Goal: Use online tool/utility

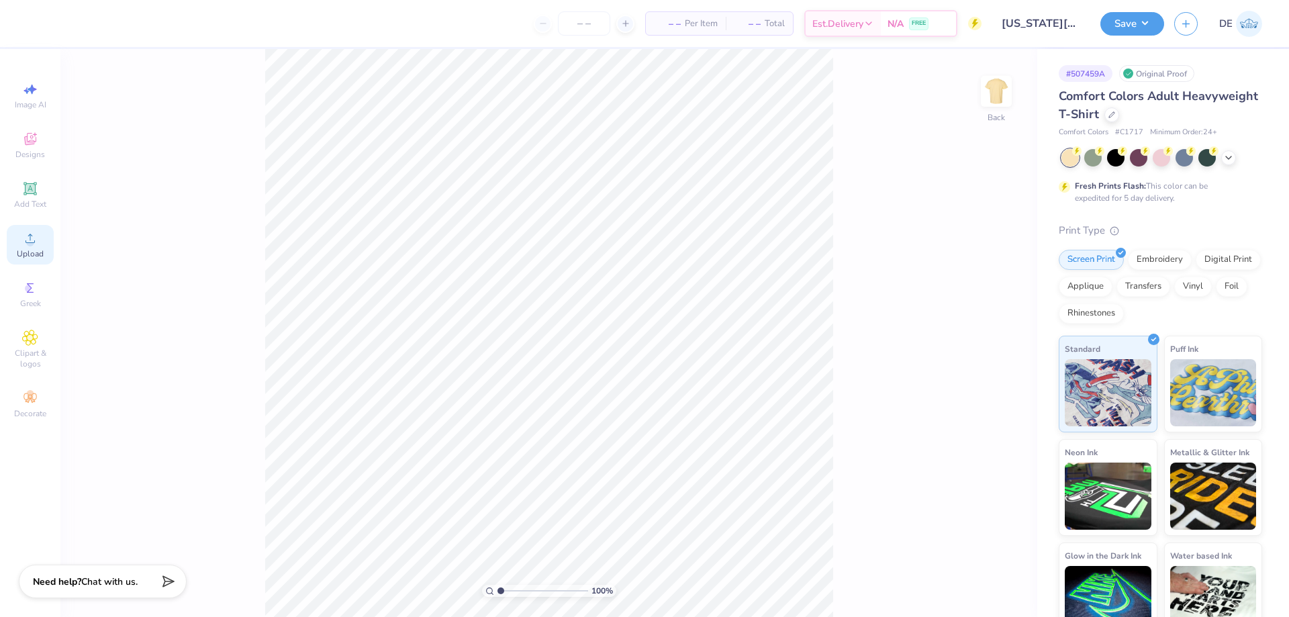
click at [34, 253] on span "Upload" at bounding box center [30, 253] width 27 height 11
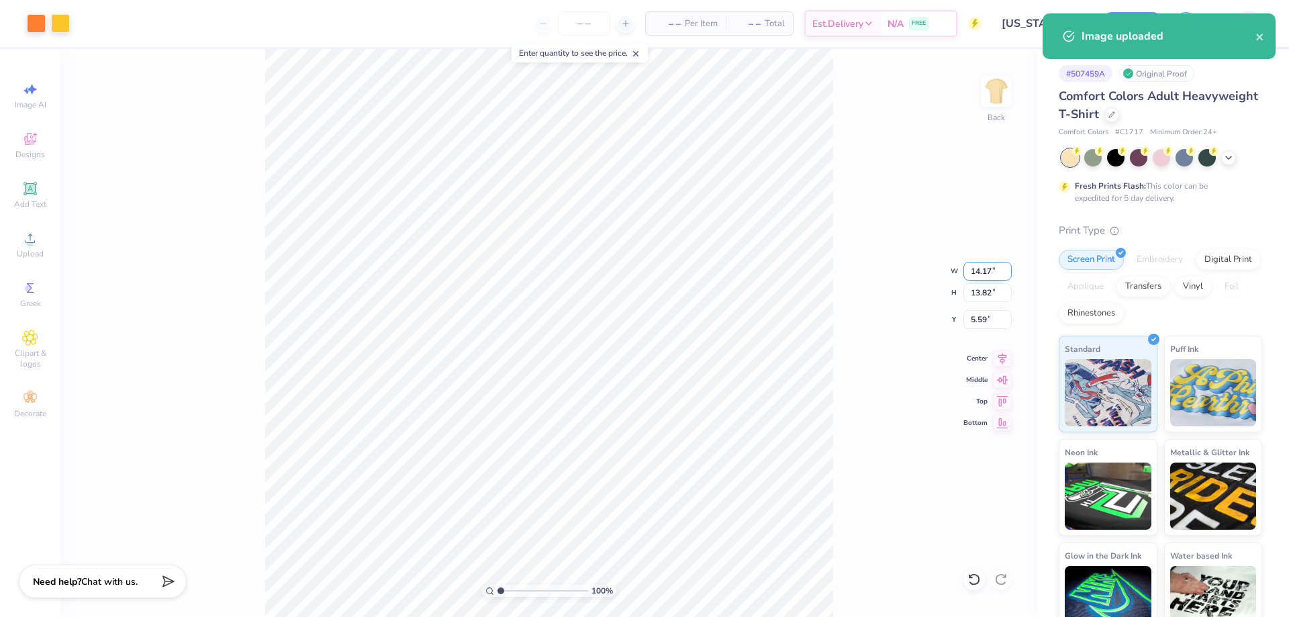
click at [985, 273] on input "14.17" at bounding box center [987, 271] width 48 height 19
type input "3.50"
type input "3.41"
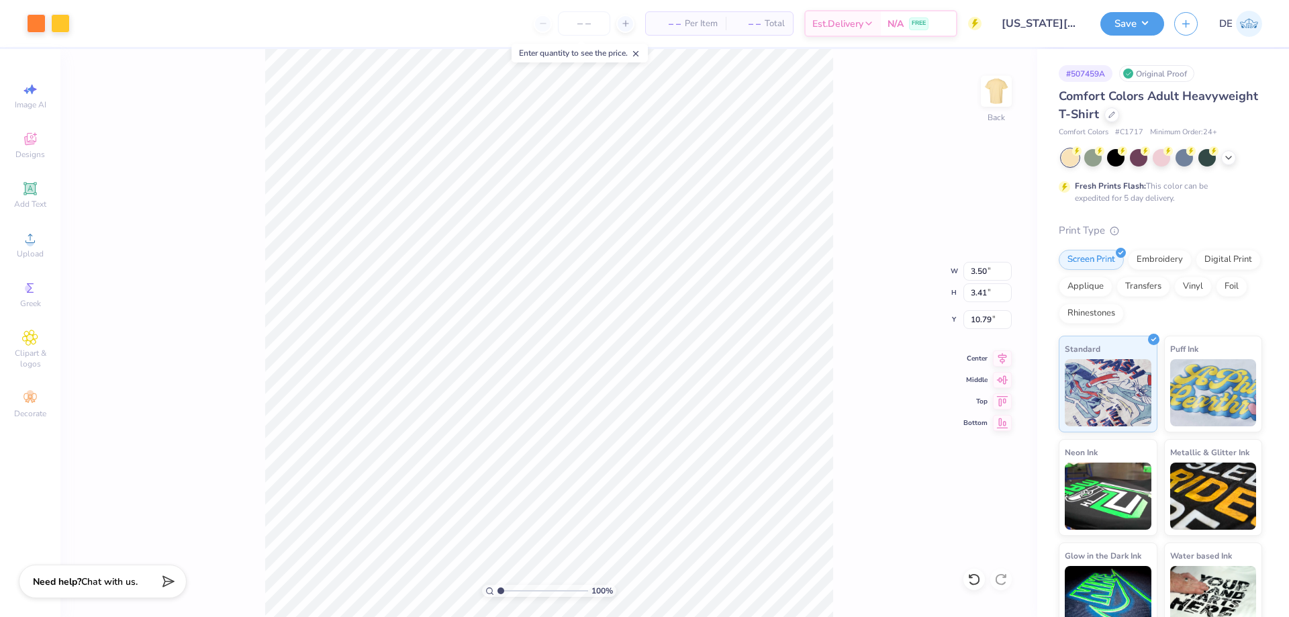
type input "3.00"
click at [1004, 96] on img at bounding box center [996, 91] width 54 height 54
click at [990, 95] on img at bounding box center [996, 91] width 54 height 54
click at [992, 103] on img at bounding box center [996, 91] width 54 height 54
click at [32, 292] on icon at bounding box center [30, 287] width 7 height 9
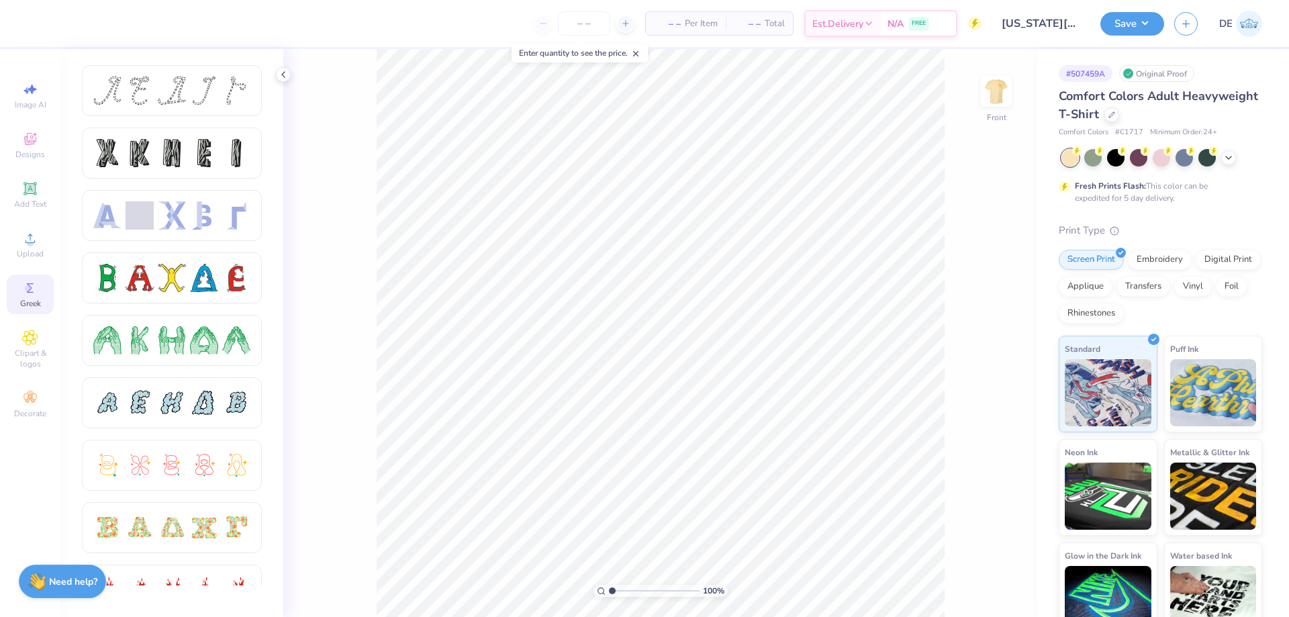
click at [29, 298] on span "Greek" at bounding box center [30, 303] width 21 height 11
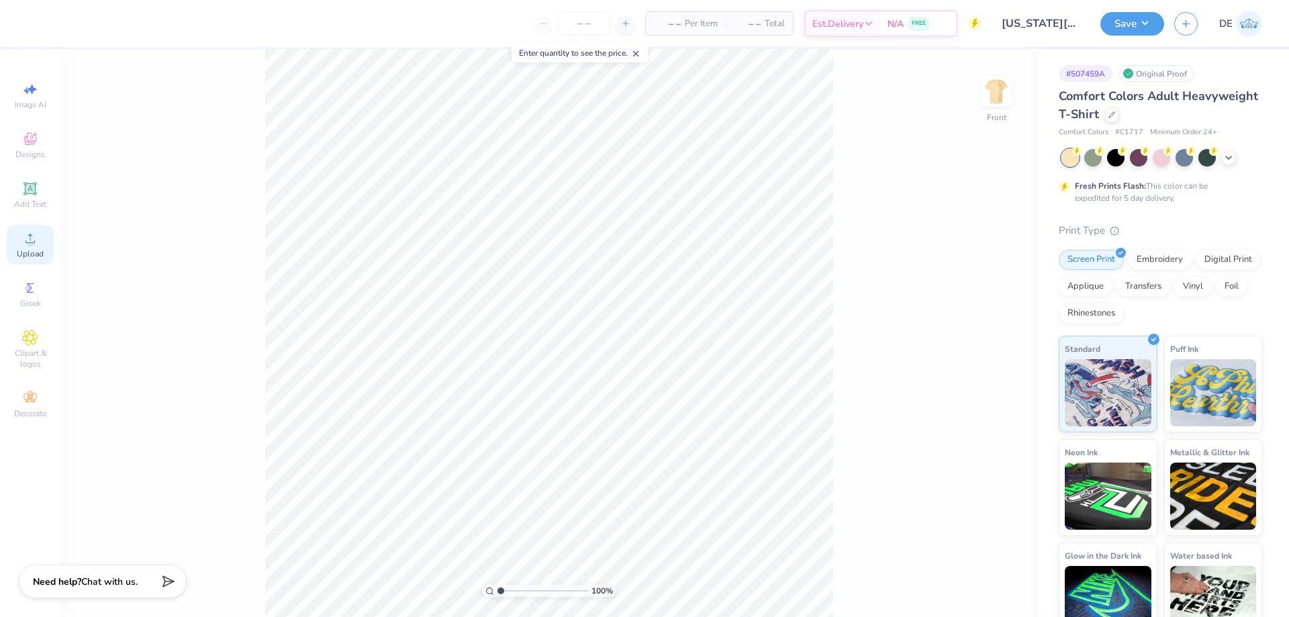
click at [33, 251] on span "Upload" at bounding box center [30, 253] width 27 height 11
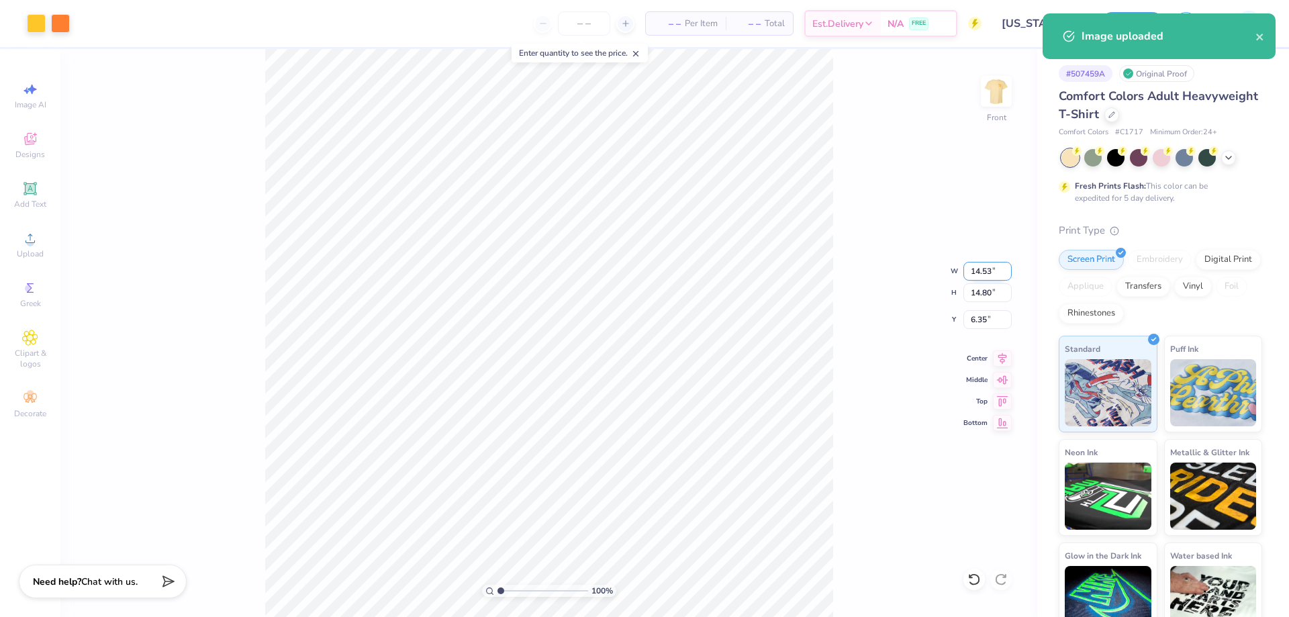
click at [969, 267] on input "14.53" at bounding box center [987, 271] width 48 height 19
type input "12.00"
type input "12.22"
click at [974, 316] on input "7.64" at bounding box center [987, 319] width 48 height 19
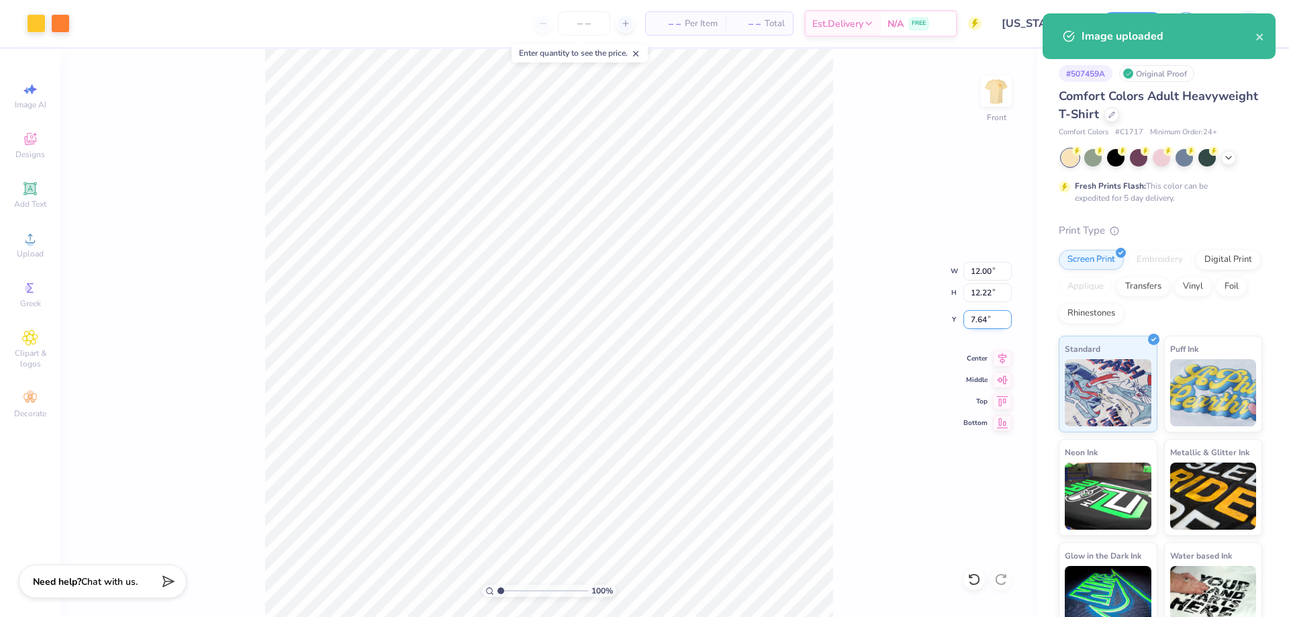
click at [974, 316] on input "7.64" at bounding box center [987, 319] width 48 height 19
type input "3.00"
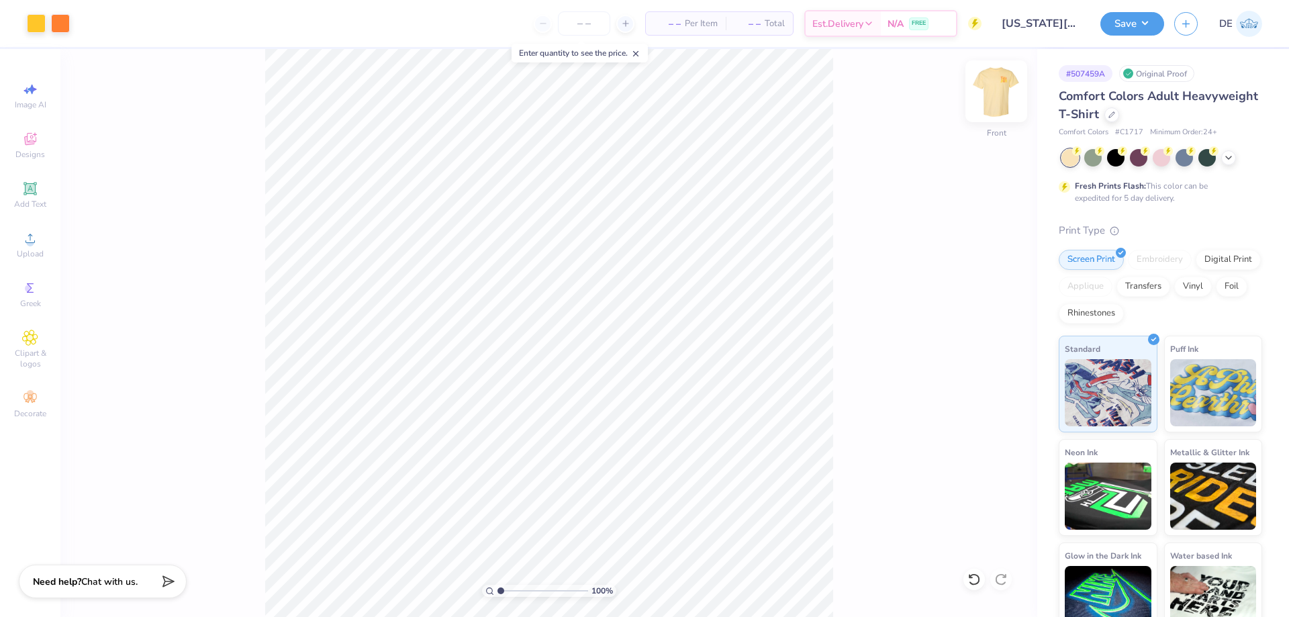
click at [1004, 96] on img at bounding box center [996, 91] width 54 height 54
click at [1002, 99] on img at bounding box center [996, 91] width 54 height 54
click at [1102, 35] on div "Save" at bounding box center [1132, 23] width 64 height 23
click at [1106, 30] on button "Save" at bounding box center [1132, 21] width 64 height 23
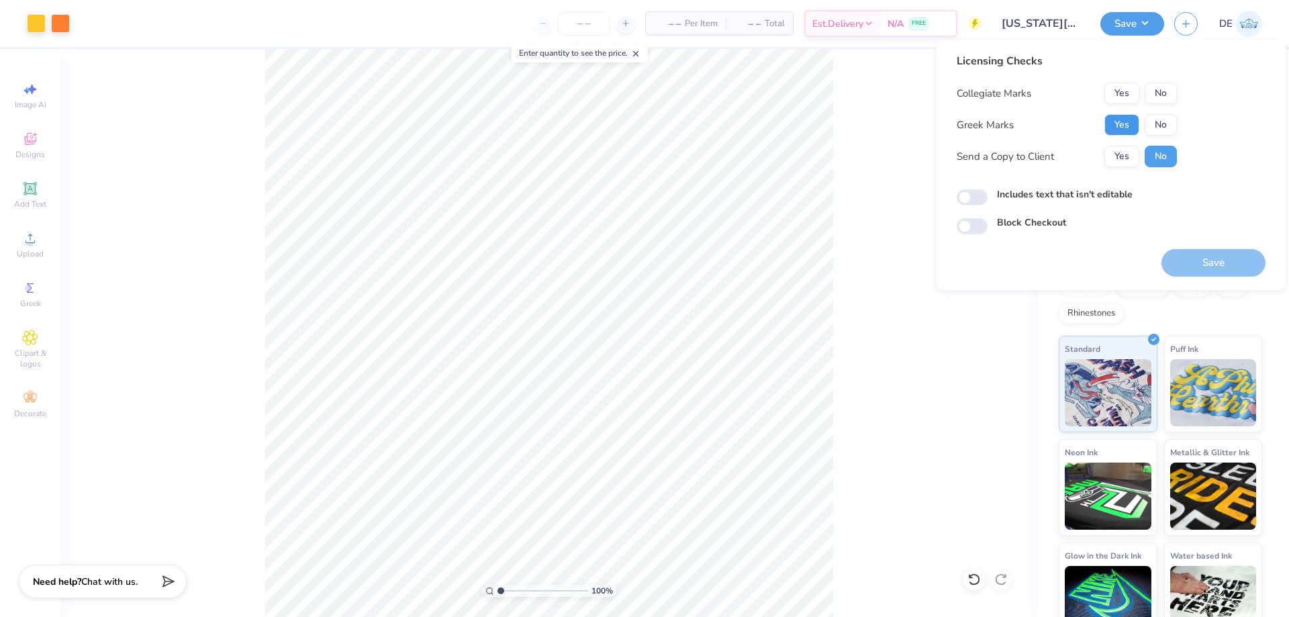
click at [1123, 130] on button "Yes" at bounding box center [1121, 124] width 35 height 21
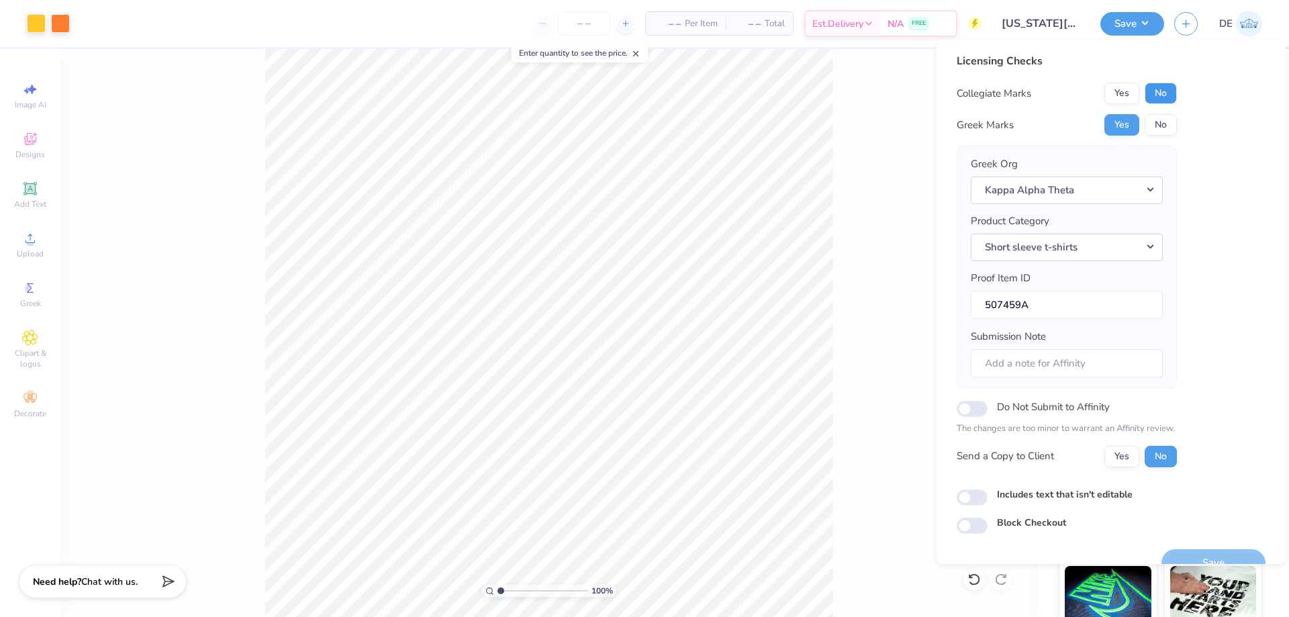
click at [1163, 93] on button "No" at bounding box center [1161, 93] width 32 height 21
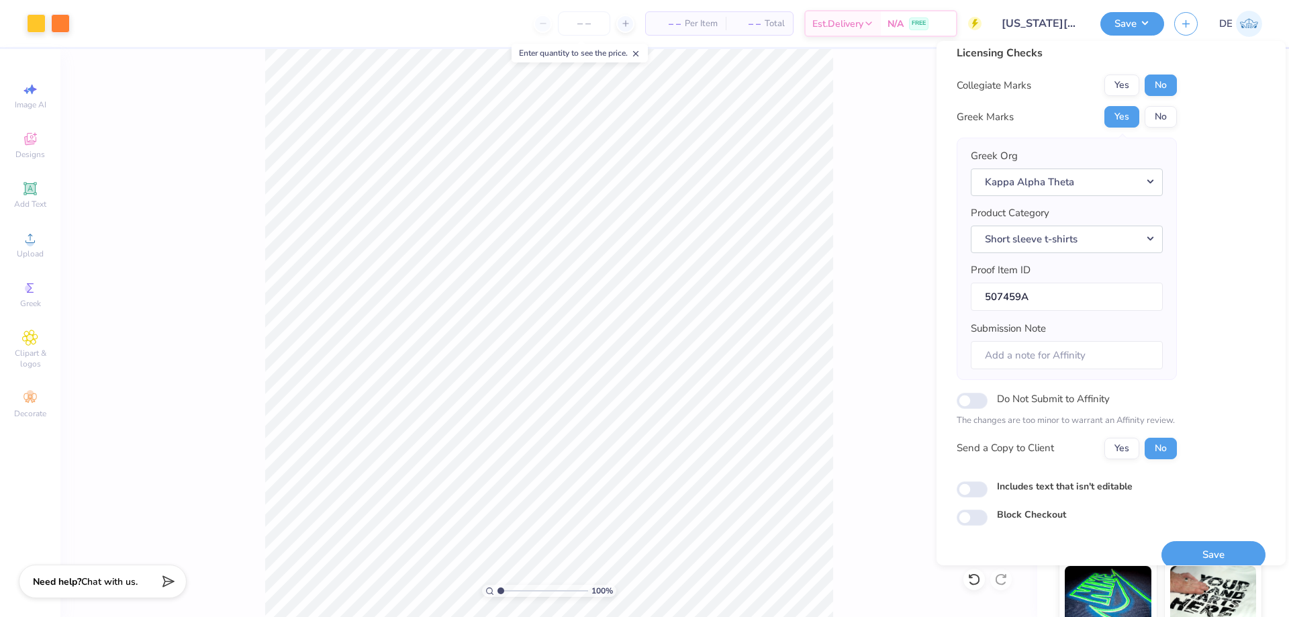
scroll to position [26, 0]
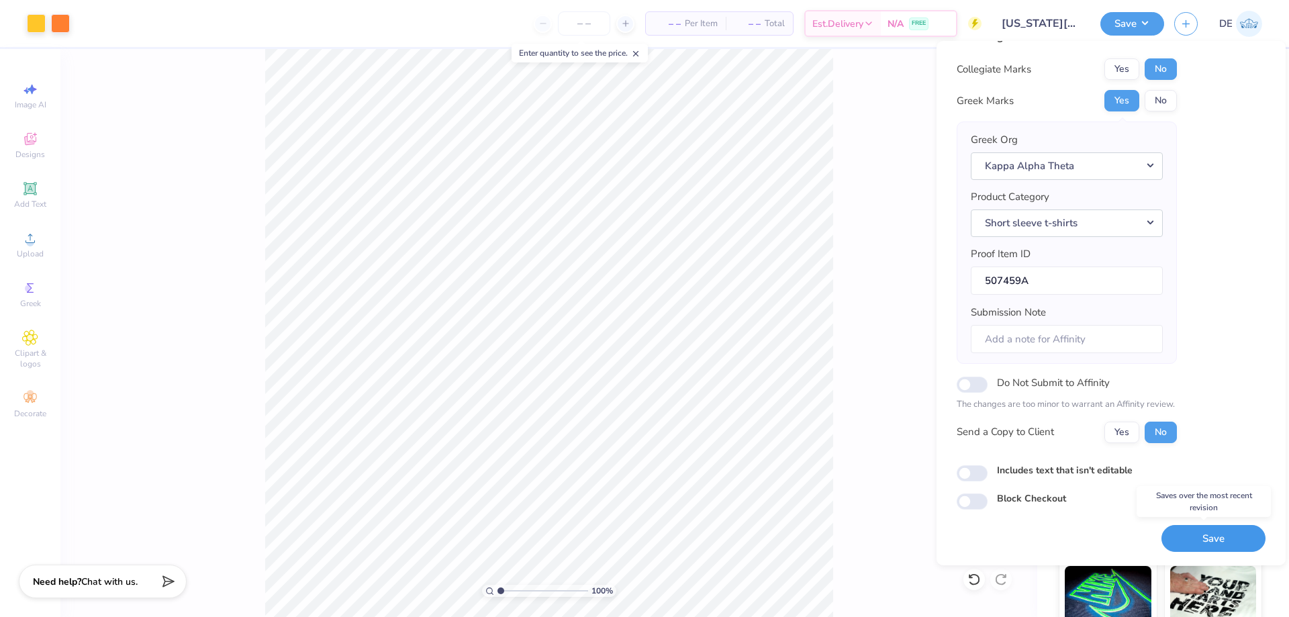
click at [1189, 536] on button "Save" at bounding box center [1213, 539] width 104 height 28
